Goal: Find specific page/section: Find specific page/section

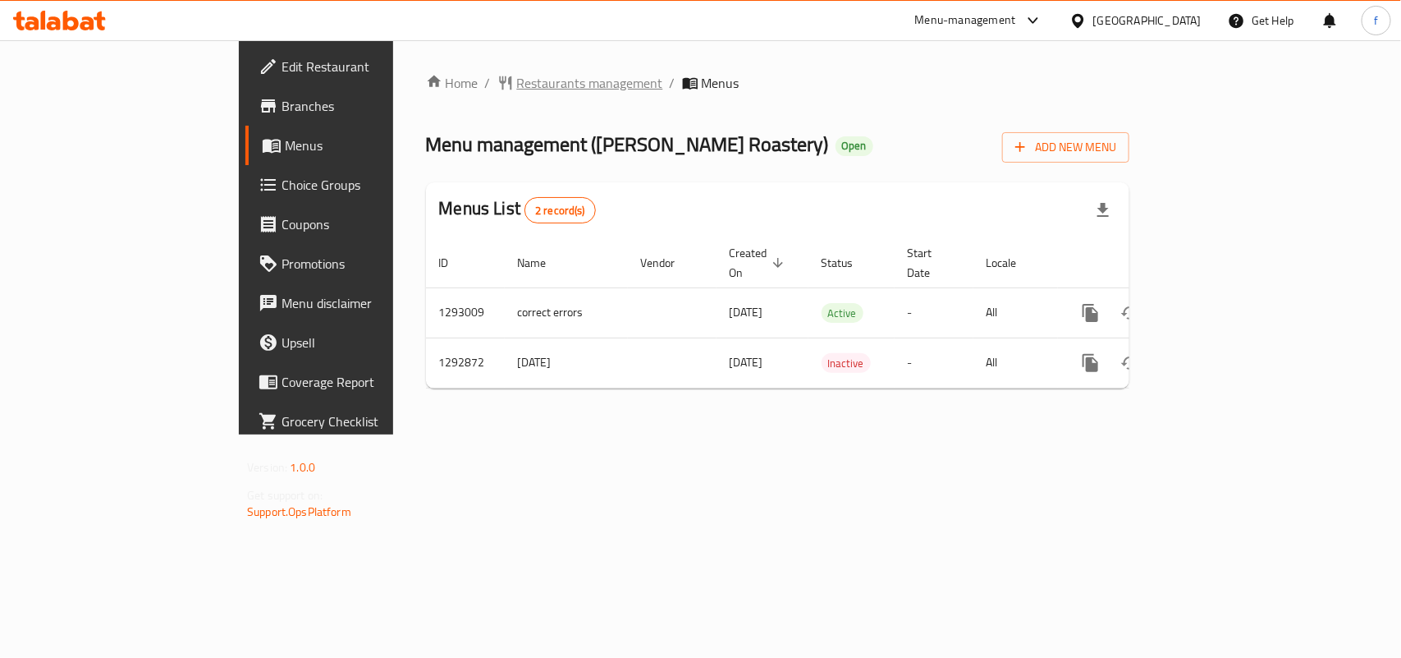
click at [517, 73] on span "Restaurants management" at bounding box center [590, 83] width 146 height 20
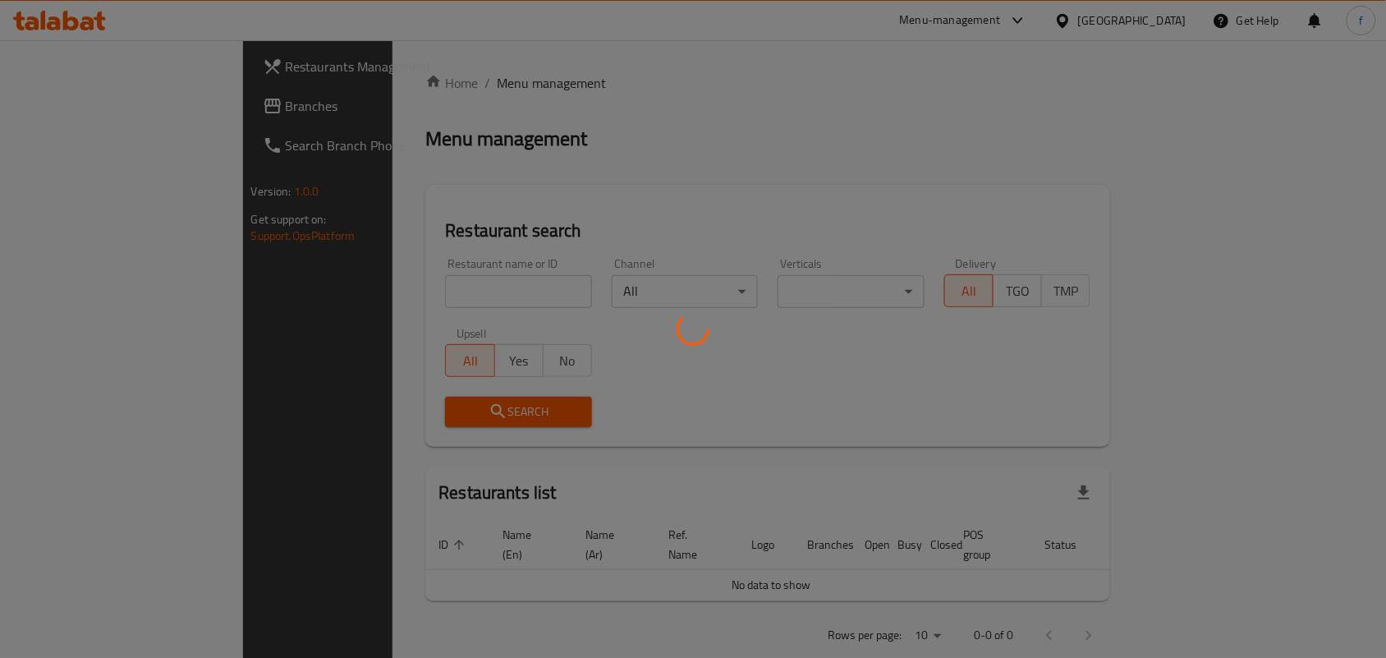
click at [412, 300] on div at bounding box center [693, 329] width 1386 height 658
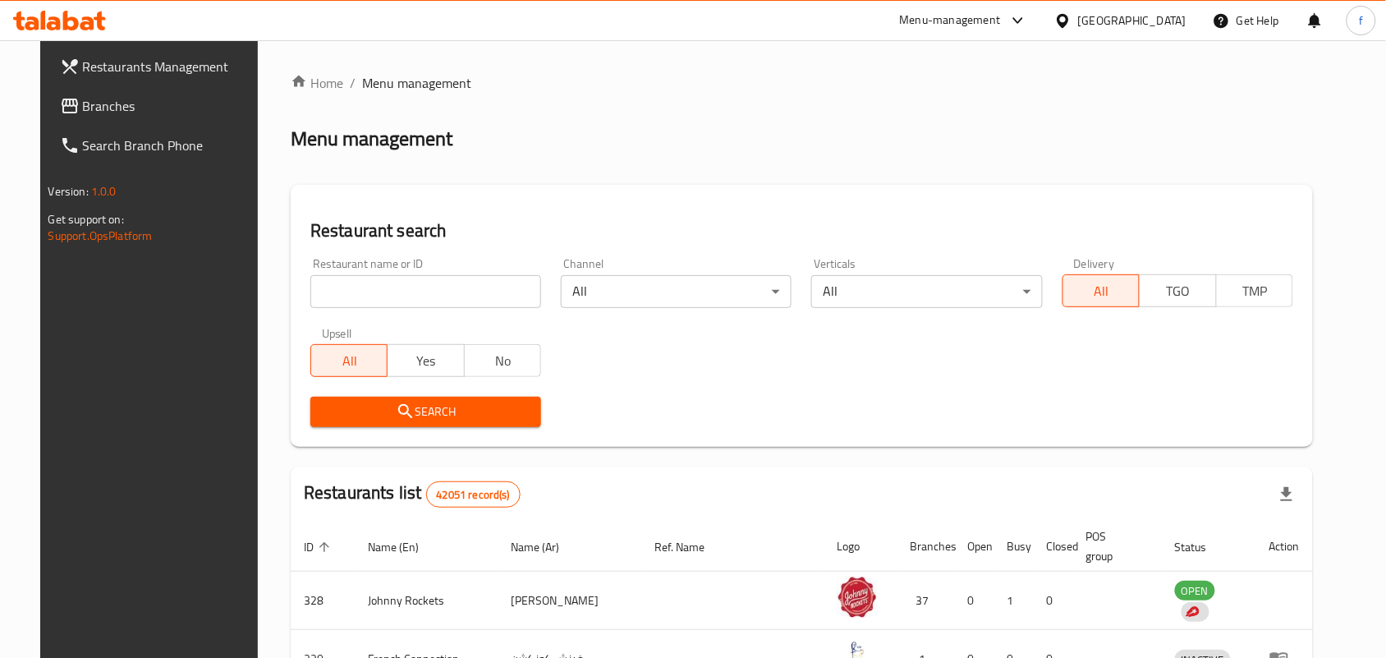
click at [412, 300] on input "search" at bounding box center [425, 291] width 231 height 33
paste input "699221"
type input "699221"
click button "Search" at bounding box center [425, 412] width 231 height 30
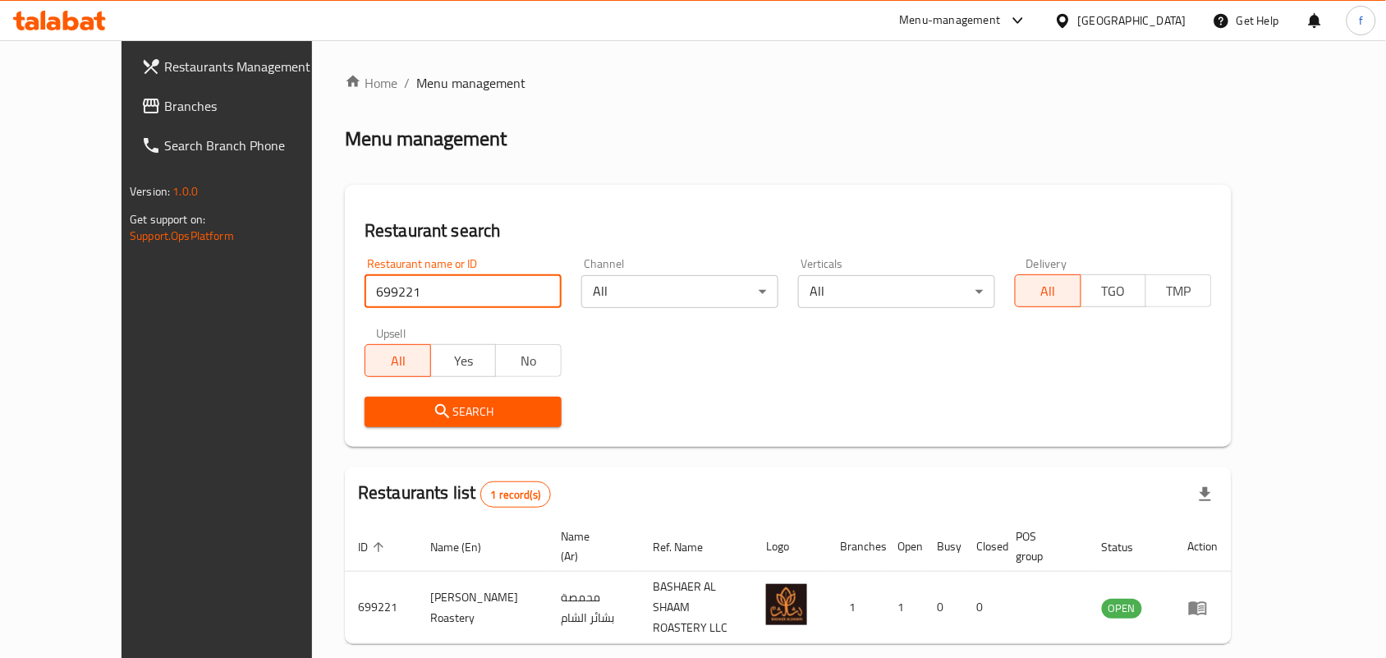
scroll to position [43, 0]
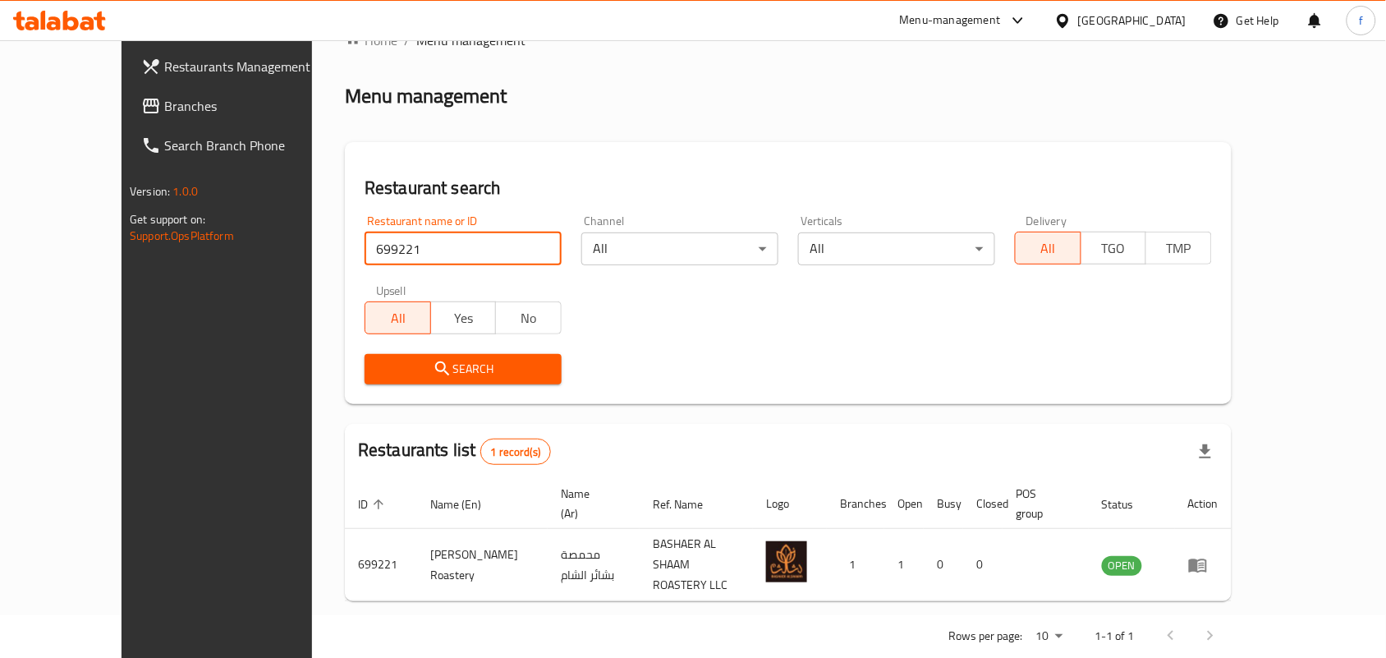
click at [1152, 9] on div "[GEOGRAPHIC_DATA]" at bounding box center [1120, 20] width 158 height 39
click at [1122, 11] on div "[GEOGRAPHIC_DATA]" at bounding box center [1132, 20] width 108 height 18
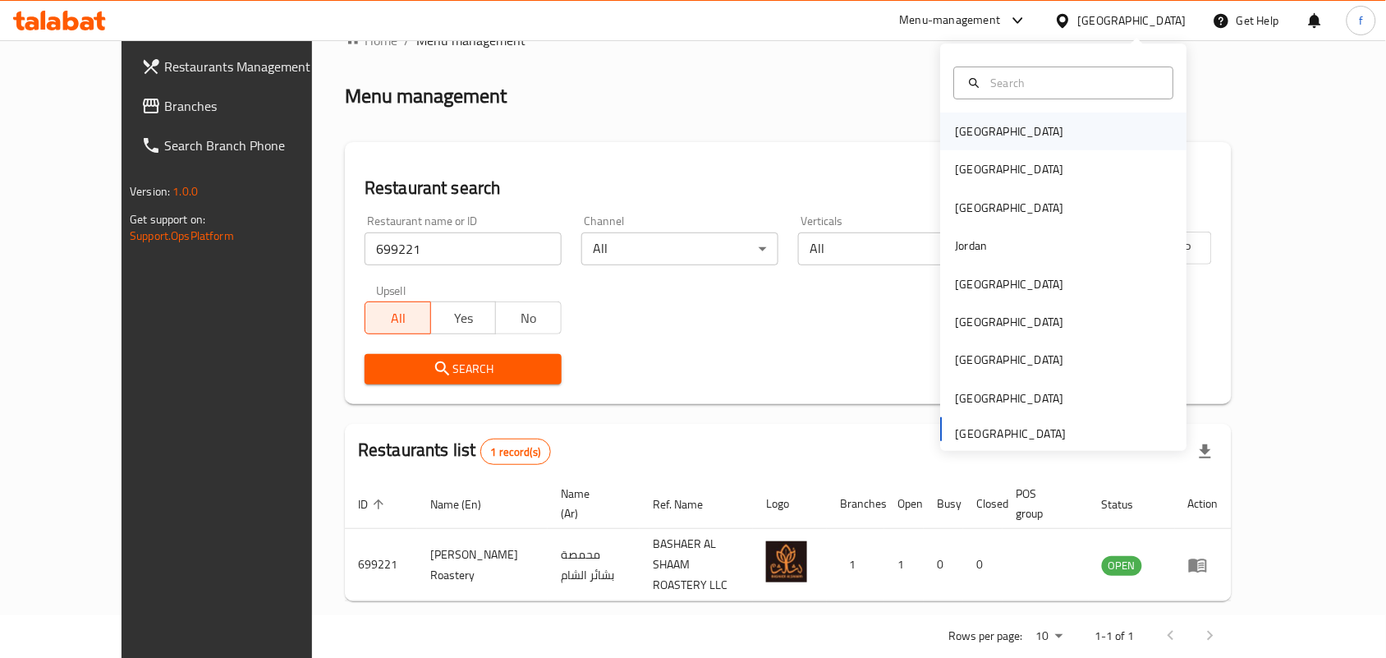
click at [975, 130] on div "Bahrain" at bounding box center [1010, 131] width 108 height 18
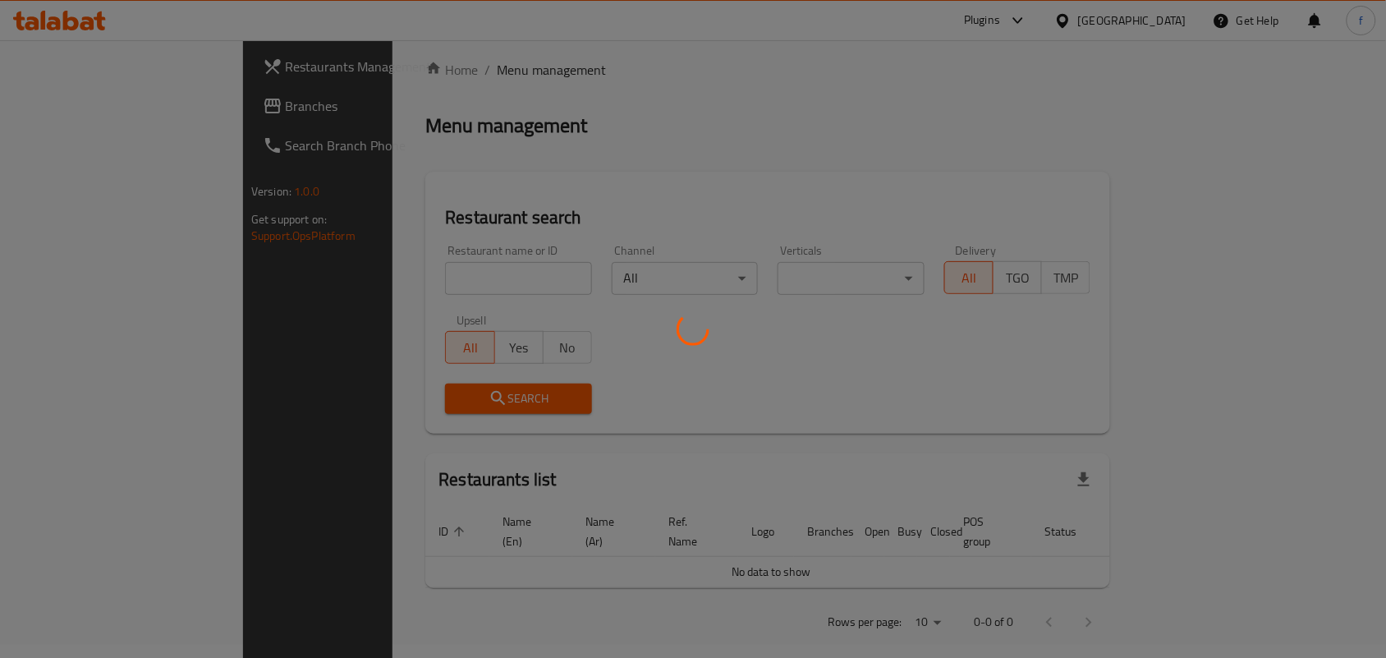
scroll to position [43, 0]
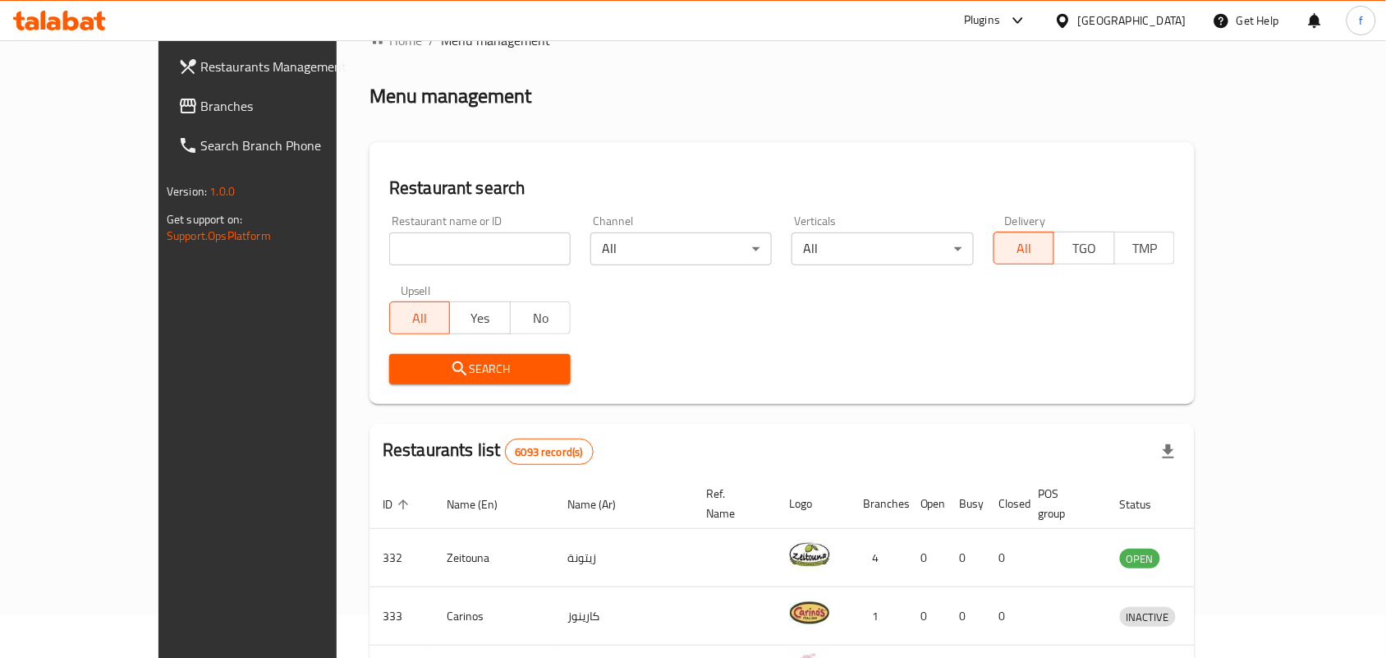
click at [201, 116] on span "Branches" at bounding box center [289, 106] width 176 height 20
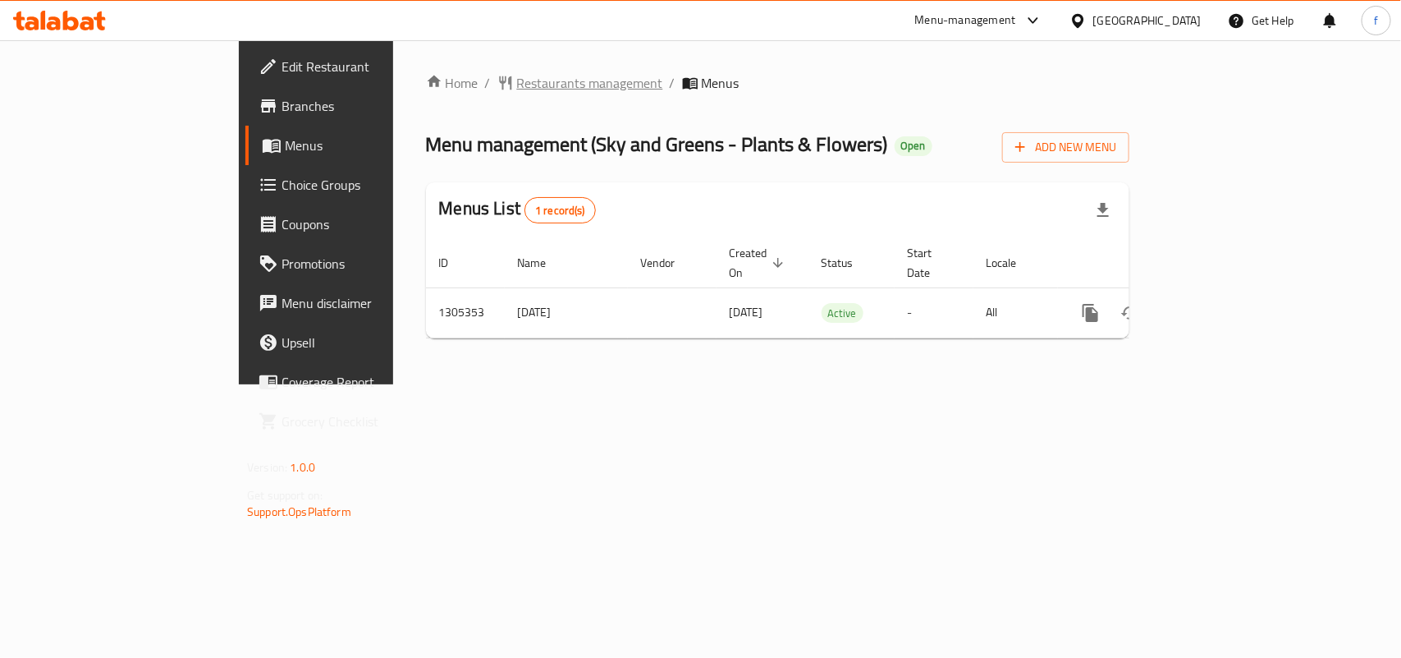
click at [517, 76] on span "Restaurants management" at bounding box center [590, 83] width 146 height 20
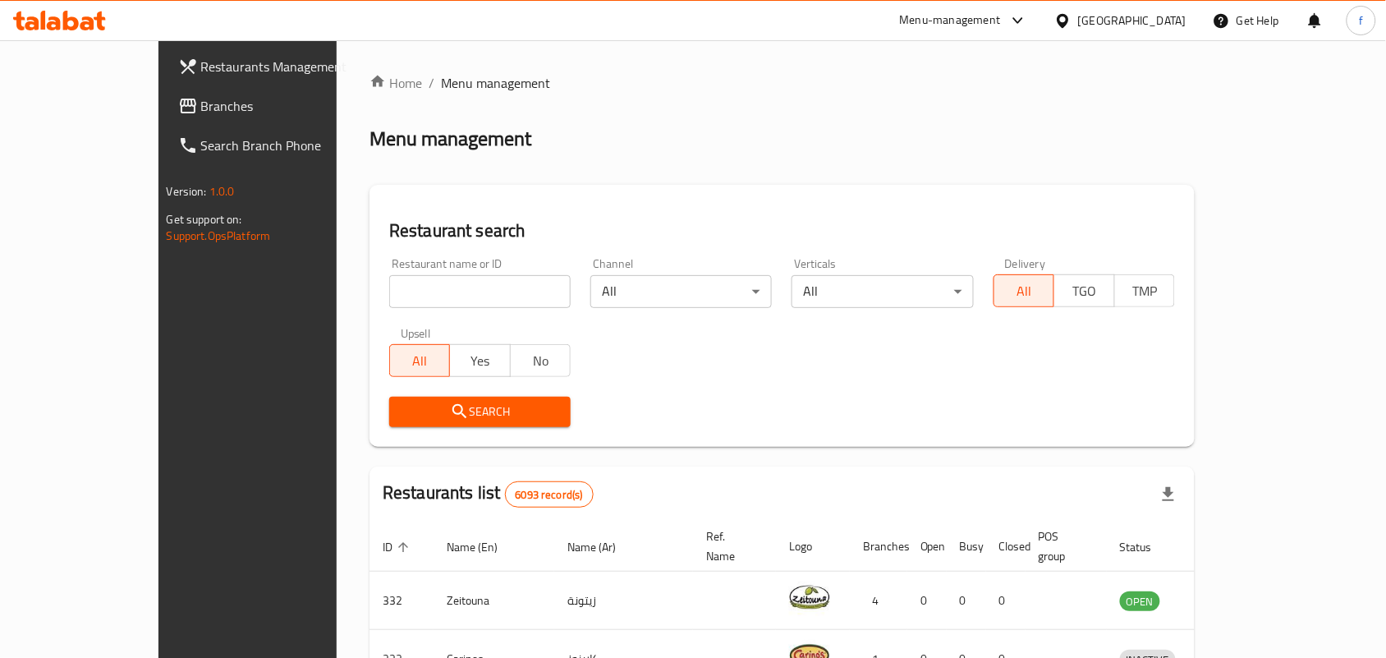
click at [442, 289] on div "Home / Menu management Menu management Restaurant search Restaurant name or ID …" at bounding box center [781, 598] width 825 height 1051
click at [442, 289] on input "search" at bounding box center [479, 291] width 181 height 33
paste input "703662"
type input "703662"
click button "Search" at bounding box center [479, 412] width 181 height 30
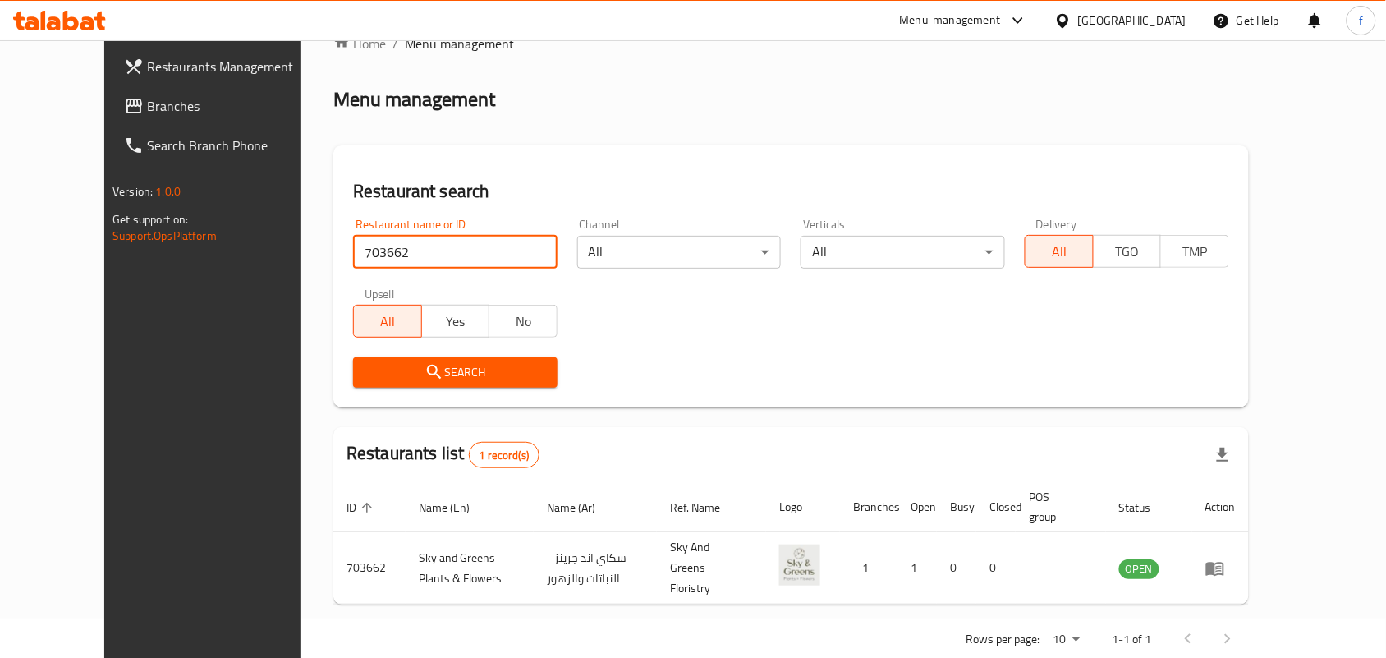
scroll to position [62, 0]
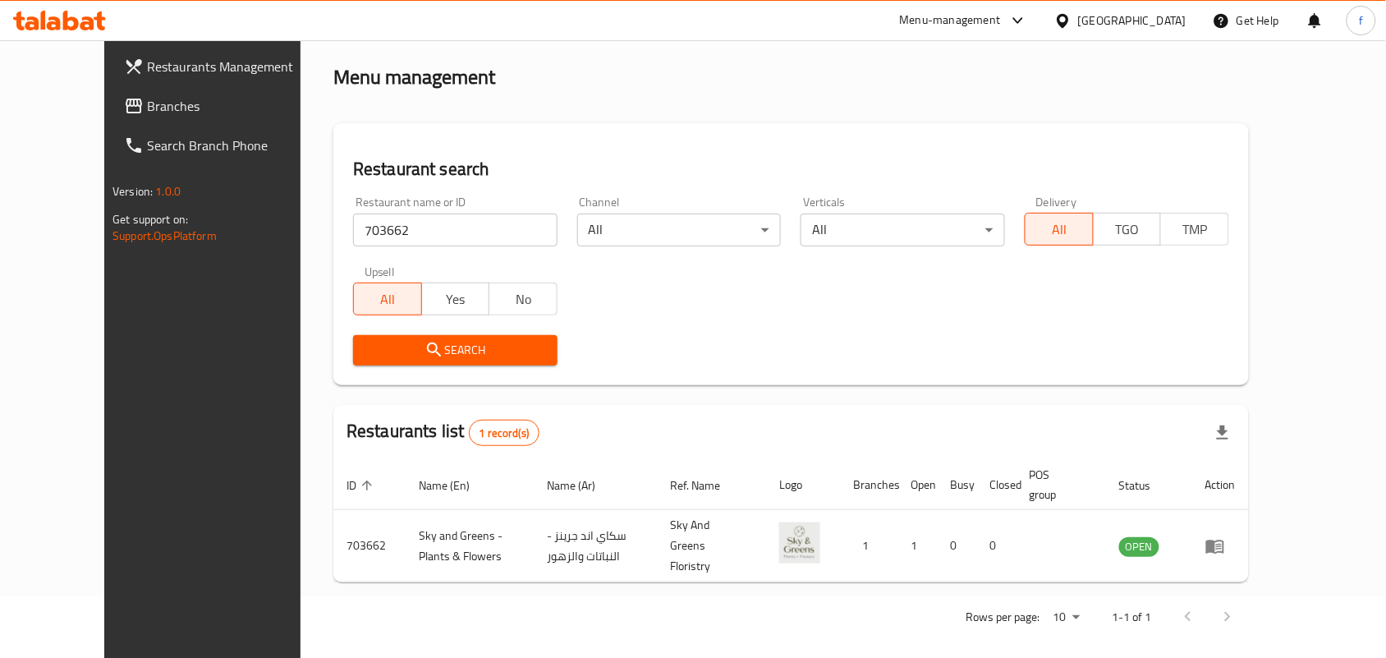
click at [82, 19] on icon at bounding box center [87, 23] width 14 height 14
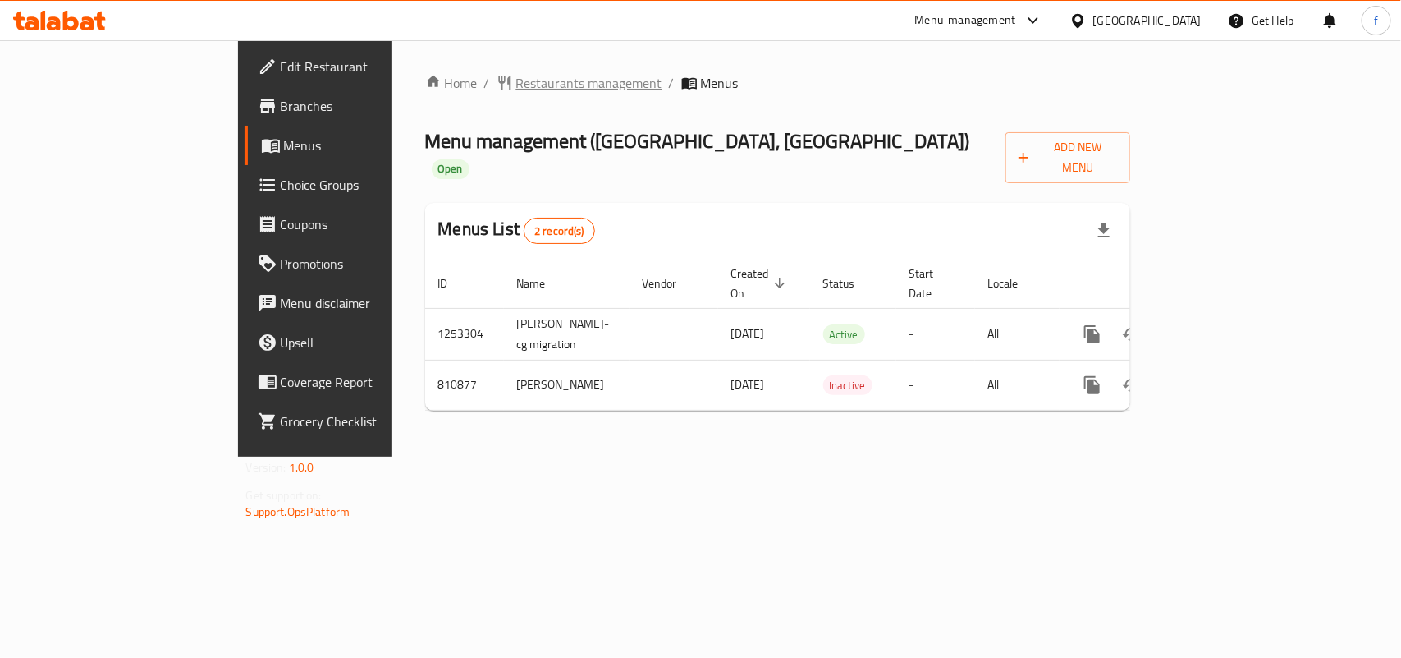
click at [516, 93] on span "Restaurants management" at bounding box center [589, 83] width 146 height 20
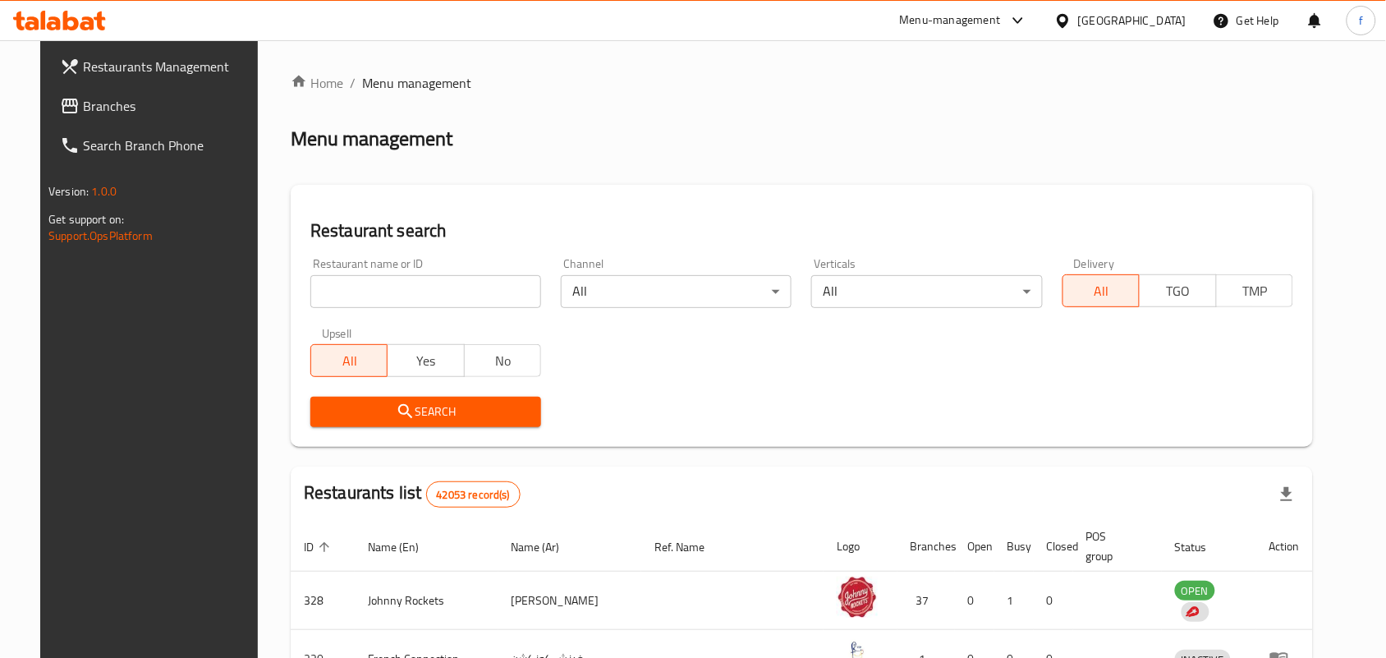
click at [388, 284] on input "search" at bounding box center [425, 291] width 231 height 33
paste input "654550"
type input "654550"
click button "Search" at bounding box center [425, 412] width 231 height 30
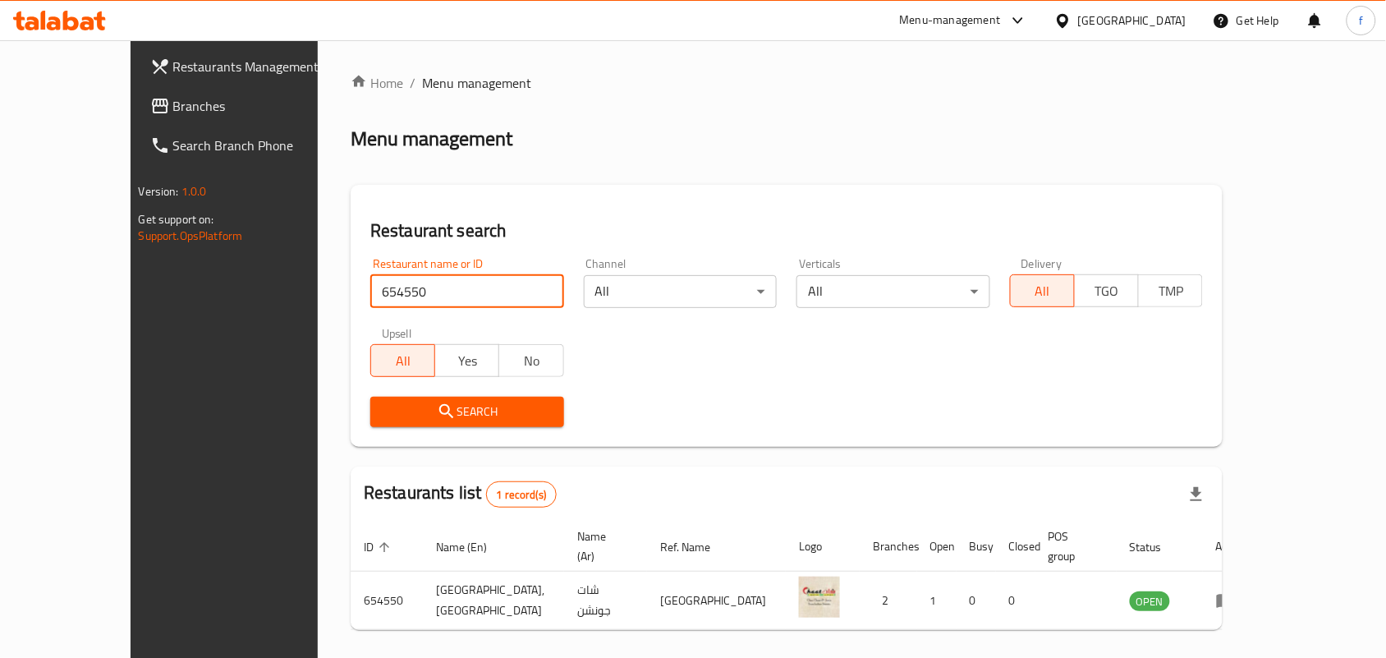
click at [54, 30] on div at bounding box center [59, 21] width 93 height 20
